Goal: Task Accomplishment & Management: Complete application form

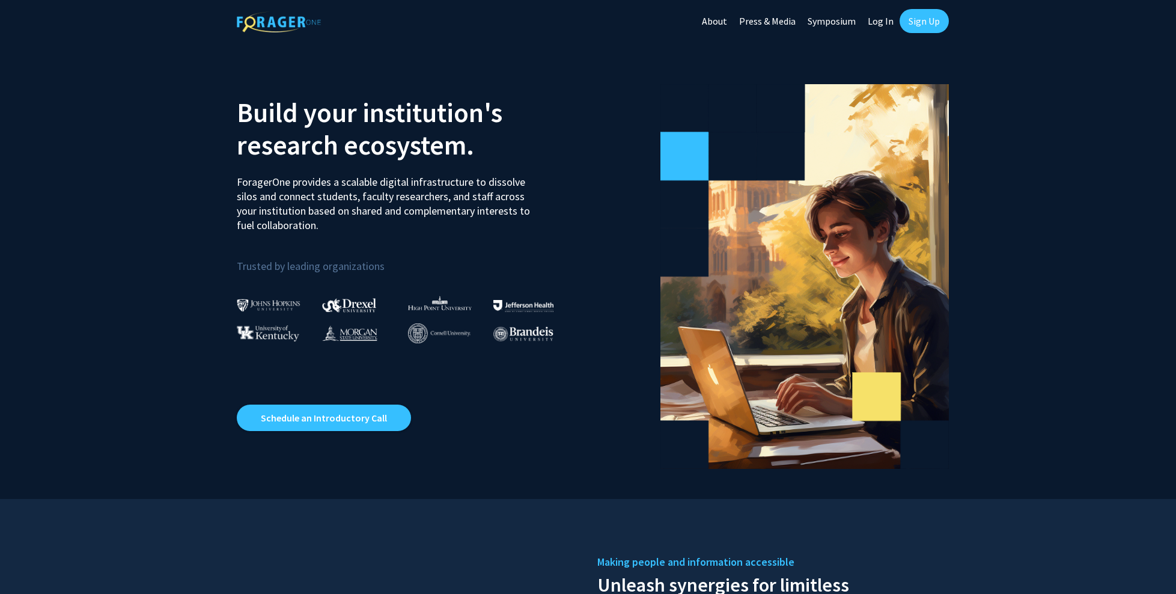
click at [917, 15] on link "Sign Up" at bounding box center [923, 21] width 49 height 24
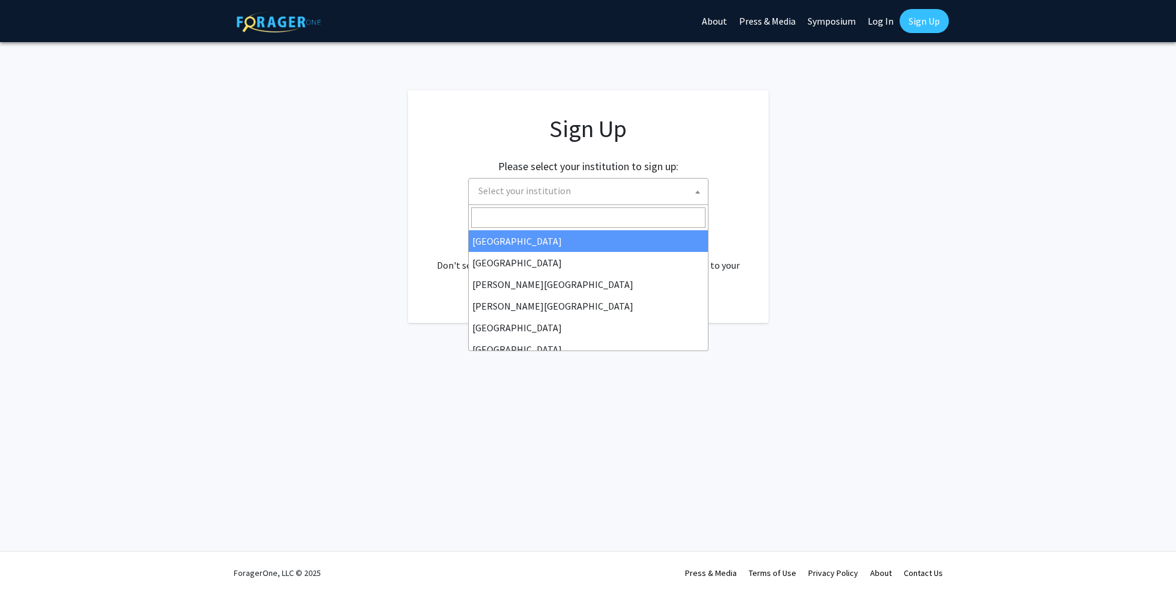
click at [642, 196] on span "Select your institution" at bounding box center [590, 190] width 234 height 25
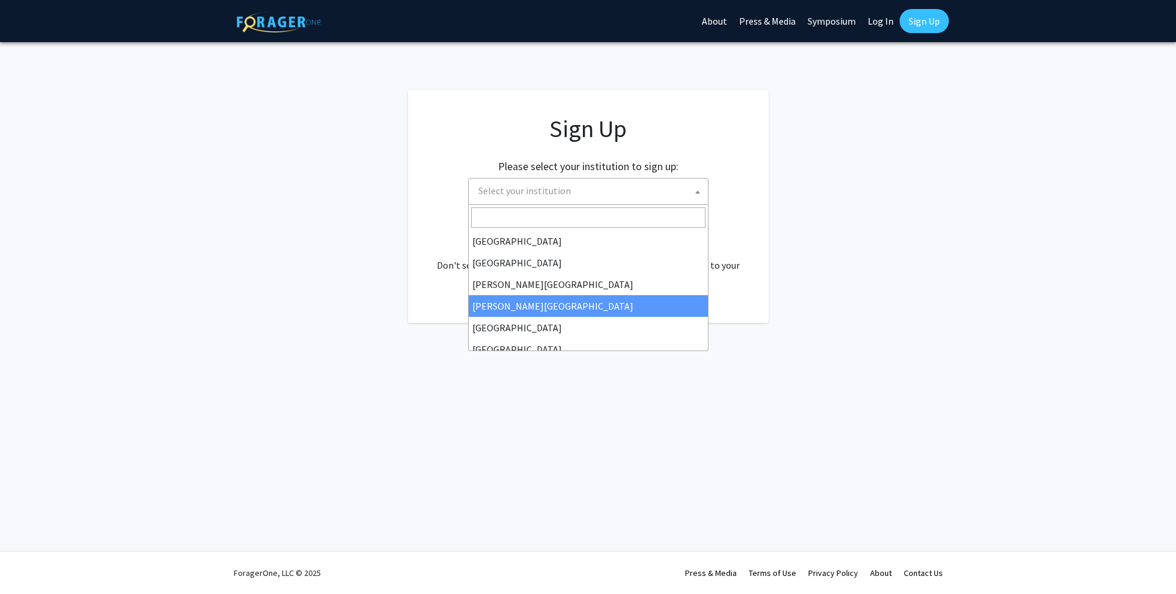
select select "27"
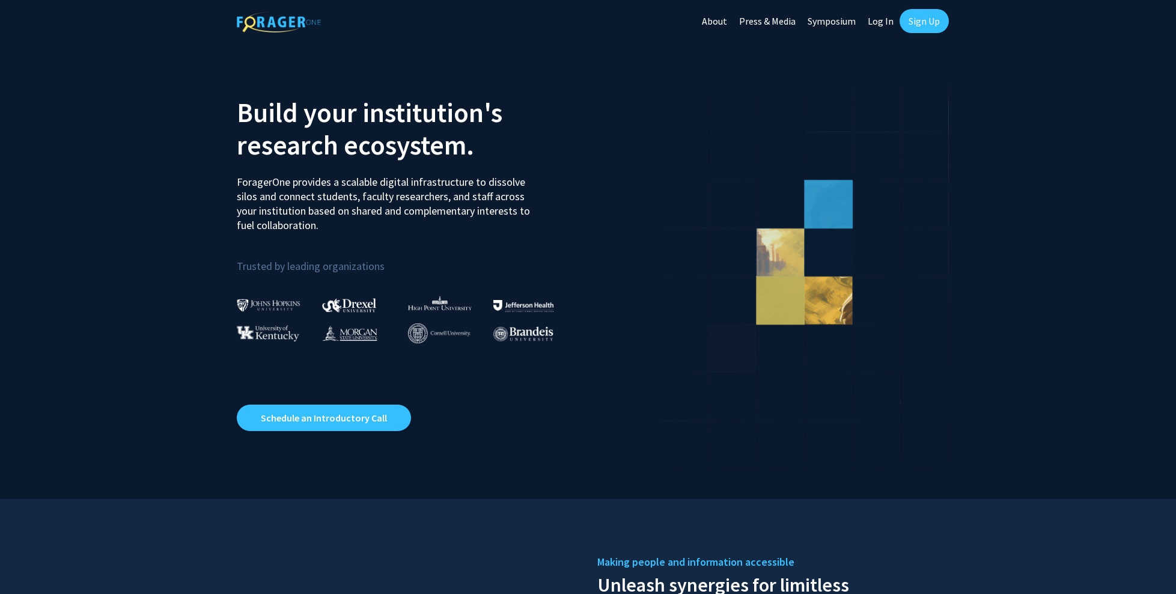
click at [881, 22] on link "Log In" at bounding box center [880, 21] width 38 height 42
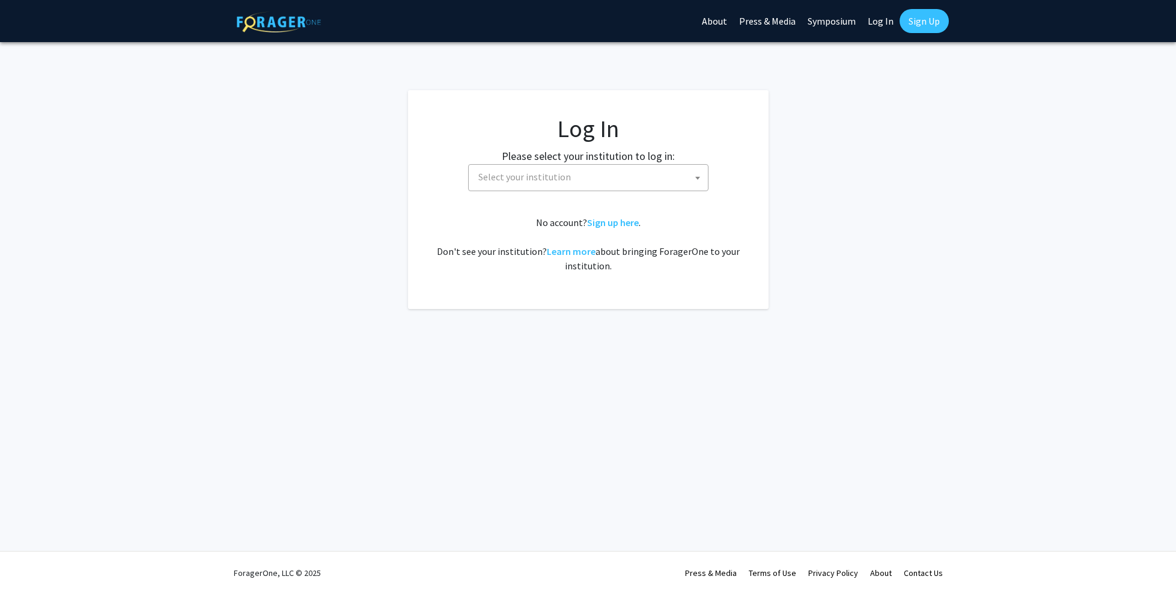
click at [655, 171] on span "Select your institution" at bounding box center [590, 177] width 234 height 25
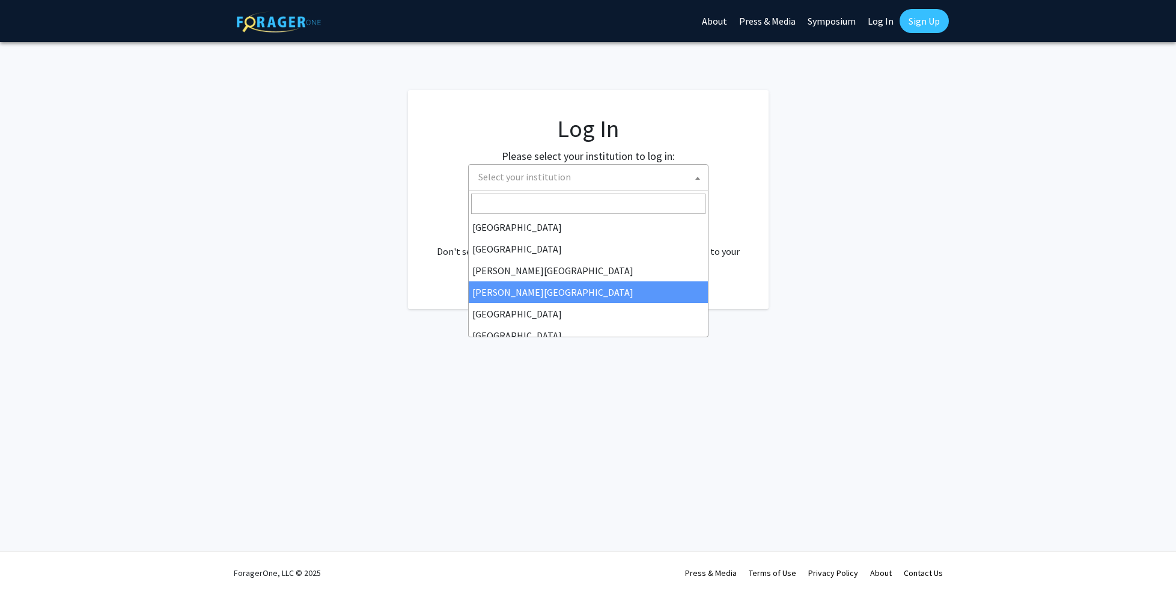
select select "27"
